Goal: Find specific page/section: Locate a particular part of the current website

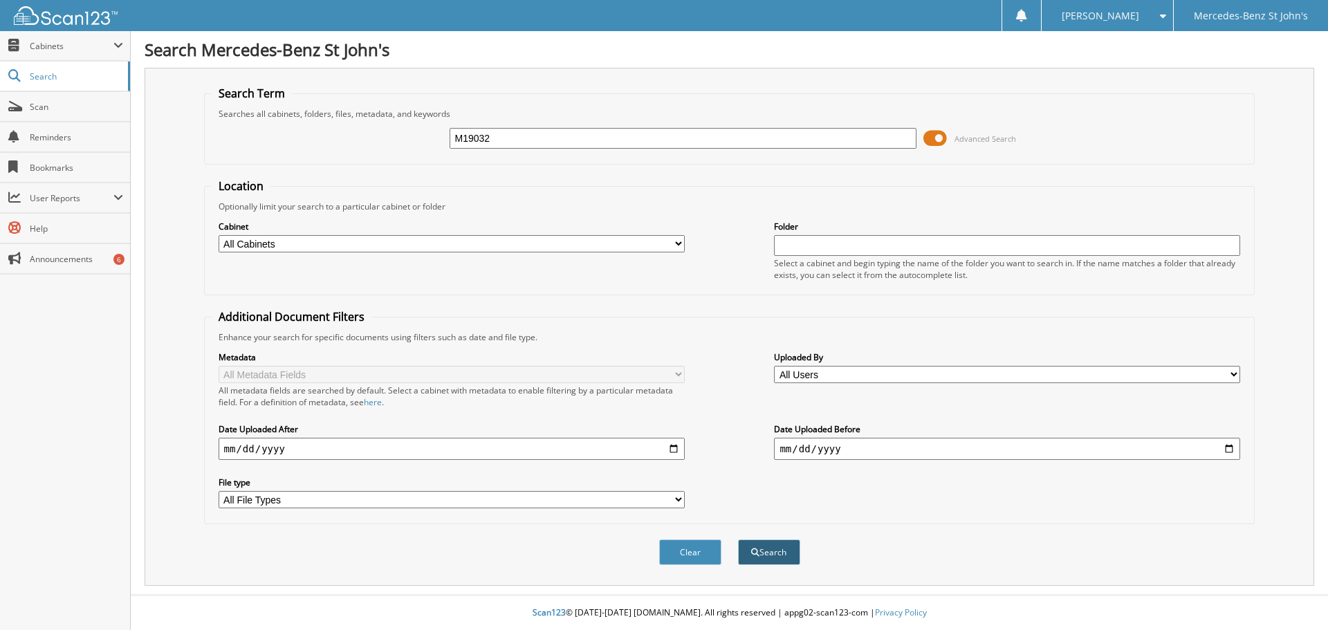
type input "M19032"
click at [785, 556] on button "Search" at bounding box center [769, 553] width 62 height 26
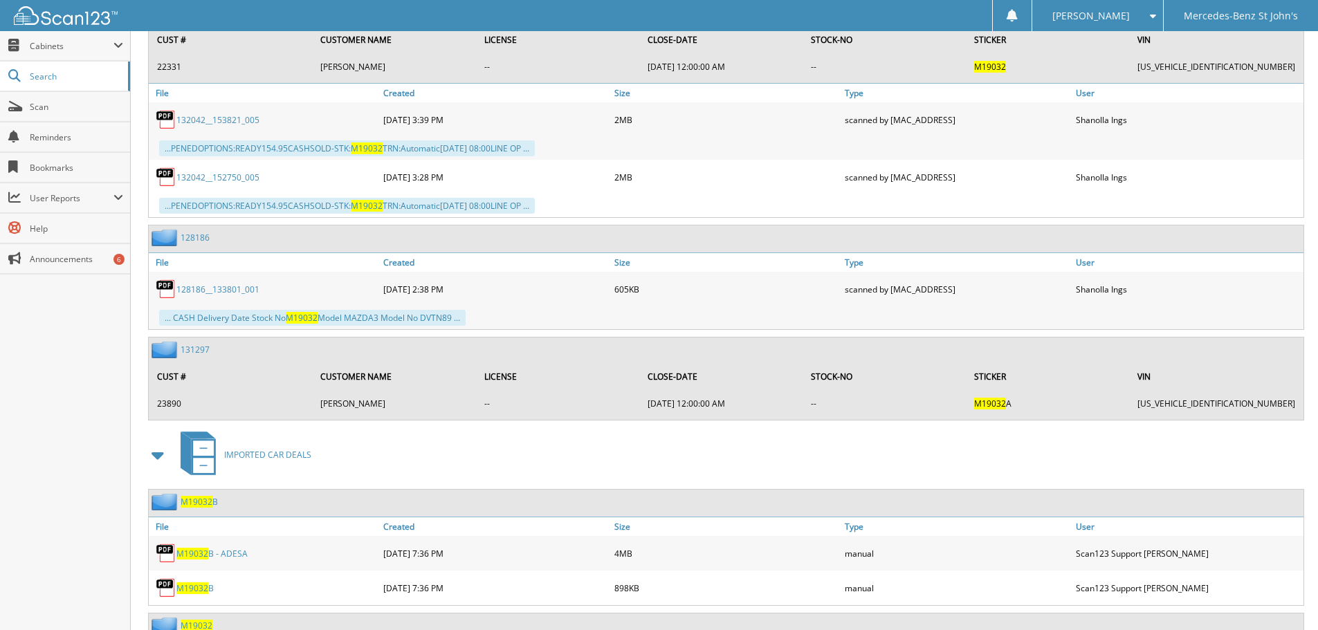
scroll to position [3515, 0]
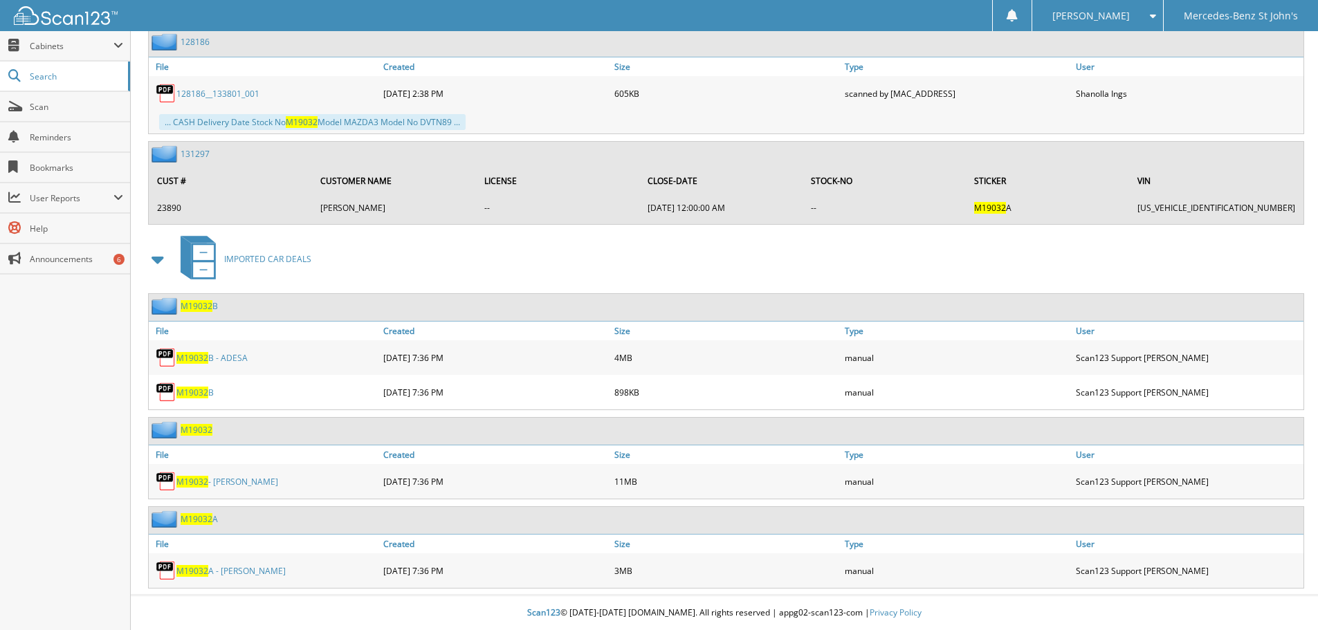
click at [248, 485] on link "M19032 - [PERSON_NAME]" at bounding box center [227, 482] width 102 height 12
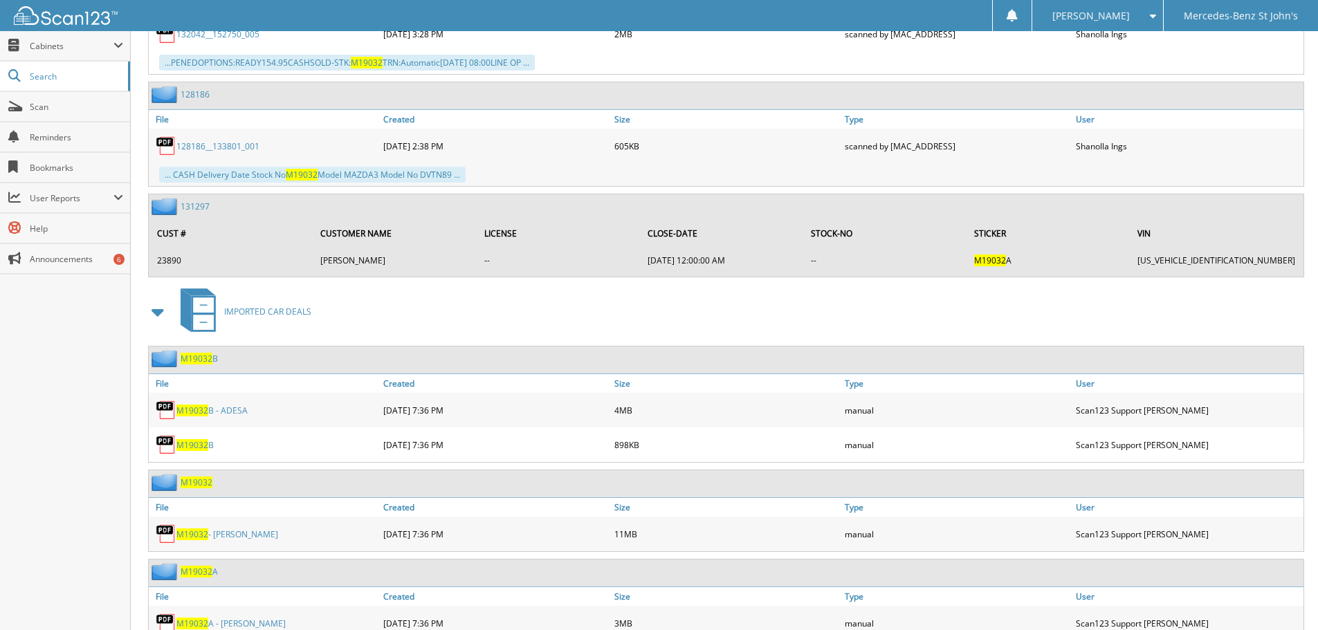
scroll to position [3238, 0]
